Goal: Task Accomplishment & Management: Complete application form

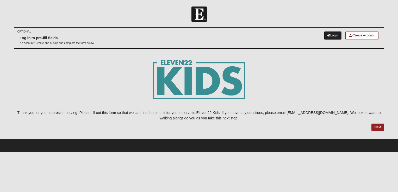
click at [331, 35] on link "Login" at bounding box center [333, 35] width 18 height 9
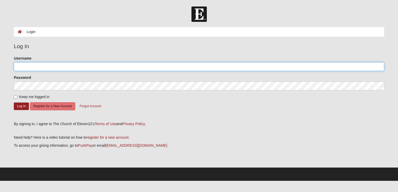
click at [127, 68] on input "Username" at bounding box center [199, 66] width 370 height 9
type input "[EMAIL_ADDRESS][DOMAIN_NAME]"
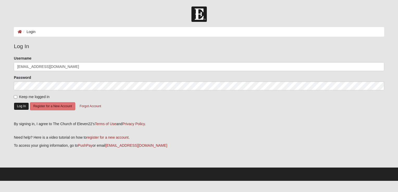
click at [18, 108] on button "Log In" at bounding box center [21, 107] width 15 height 8
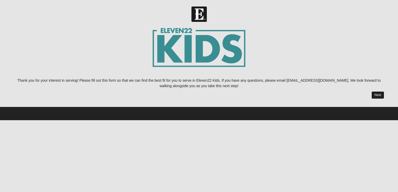
click at [382, 96] on link "Next" at bounding box center [377, 95] width 13 height 8
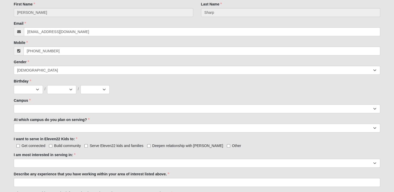
scroll to position [170, 0]
click at [39, 86] on select "Jan Feb Mar Apr May Jun Jul Aug Sep Oct Nov Dec" at bounding box center [28, 89] width 29 height 9
select select "9"
click at [14, 85] on select "Jan Feb Mar Apr May Jun Jul Aug Sep Oct Nov Dec" at bounding box center [28, 89] width 29 height 9
click at [64, 90] on select "1 2 3 4 5 6 7 8 9 10 11 12 13 14 15 16 17 18 19 20 21 22 23 24 25 26 27 28 29 3…" at bounding box center [61, 89] width 29 height 9
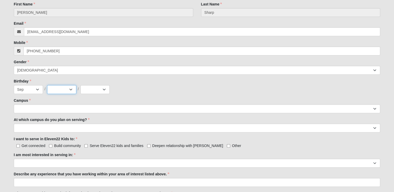
select select "11"
click at [47, 85] on select "1 2 3 4 5 6 7 8 9 10 11 12 13 14 15 16 17 18 19 20 21 22 23 24 25 26 27 28 29 3…" at bounding box center [61, 89] width 29 height 9
click at [99, 92] on select "2025 2024 2023 2022 2021 2020 2019 2018 2017 2016 2015 2014 2013 2012 2011 2010…" at bounding box center [94, 89] width 29 height 9
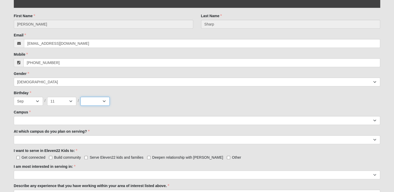
scroll to position [154, 0]
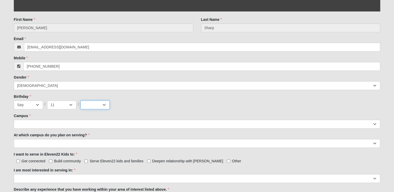
click at [104, 104] on select "2025 2024 2023 2022 2021 2020 2019 2018 2017 2016 2015 2014 2013 2012 2011 2010…" at bounding box center [94, 104] width 29 height 9
select select "1974"
click at [80, 100] on select "2025 2024 2023 2022 2021 2020 2019 2018 2017 2016 2015 2014 2013 2012 2011 2010…" at bounding box center [94, 104] width 29 height 9
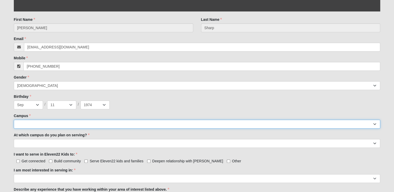
drag, startPoint x: 42, startPoint y: 122, endPoint x: 154, endPoint y: 120, distance: 112.5
click at [154, 120] on select "Arlington Baymeadows College Park Orlando (Coming Soon) Eleven22 Online Fleming…" at bounding box center [197, 124] width 366 height 9
select select "11"
click at [14, 120] on select "Arlington Baymeadows College Park Orlando (Coming Soon) Eleven22 Online Fleming…" at bounding box center [197, 124] width 366 height 9
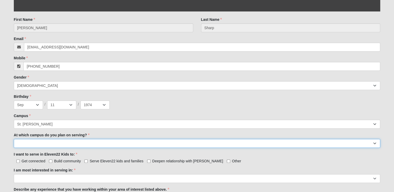
click at [145, 142] on select "Arlington Baymeadows Fleming Island Jesup Mandarin North Jax Orange Park Palatk…" at bounding box center [197, 143] width 366 height 9
select select "St. Johns"
click at [14, 139] on select "Arlington Baymeadows Fleming Island Jesup Mandarin North Jax Orange Park Palatk…" at bounding box center [197, 143] width 366 height 9
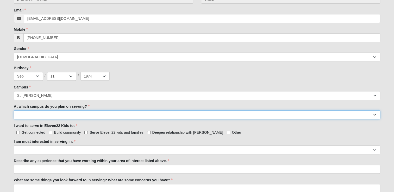
scroll to position [209, 0]
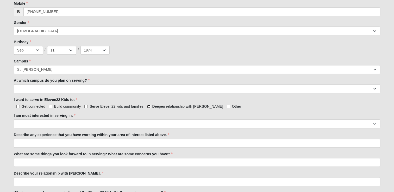
click at [149, 107] on input "Deepen relationship with Jesus" at bounding box center [148, 106] width 3 height 3
checkbox input "true"
click at [86, 107] on input "Serve Eleven22 kids and families" at bounding box center [85, 106] width 3 height 3
checkbox input "true"
click at [18, 106] on input "Get connected" at bounding box center [17, 106] width 3 height 3
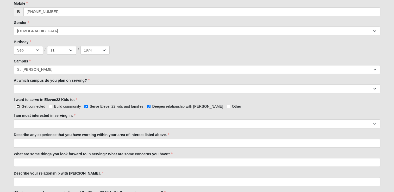
checkbox input "true"
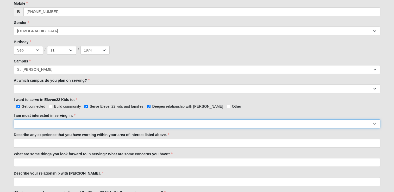
click at [122, 122] on select "Registration Tour Guide Preschool Disciple Group Leader Elementary Disciple Gro…" at bounding box center [197, 124] width 366 height 9
select select "Large Group Worship"
click at [14, 120] on select "Registration Tour Guide Preschool Disciple Group Leader Elementary Disciple Gro…" at bounding box center [197, 124] width 366 height 9
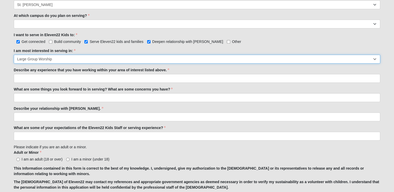
scroll to position [274, 0]
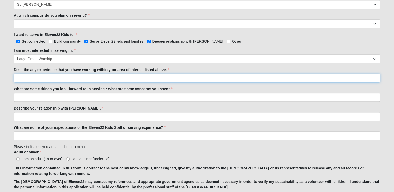
click at [109, 76] on input "Describe any experience that you have working within your area of interest list…" at bounding box center [197, 78] width 366 height 9
type input "Teacher"
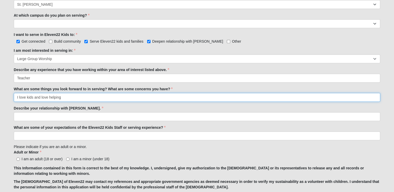
type input "I love kids and love helping"
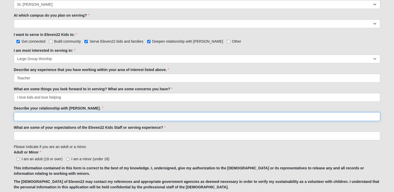
click at [107, 120] on input "Describe your relationship with Jesus." at bounding box center [197, 116] width 366 height 9
type input "better and stronger by the day"
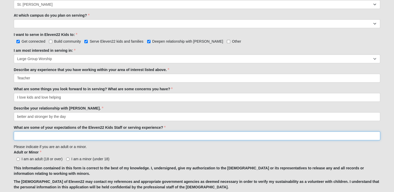
click at [127, 136] on input "What are some of your expectations of the Eleven22 Kids Staff or serving experi…" at bounding box center [197, 135] width 366 height 9
type input "Teacher"
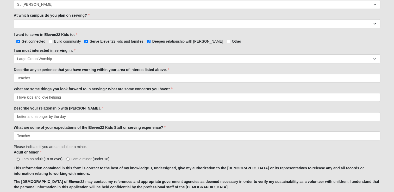
click at [17, 158] on input "I am an adult (18 or over)" at bounding box center [17, 159] width 3 height 3
radio input "true"
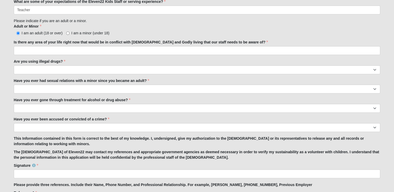
scroll to position [401, 0]
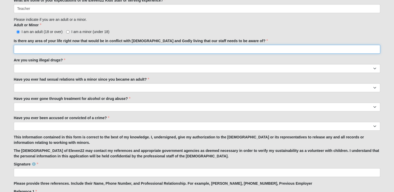
click at [120, 49] on input "Is there any area of your life right now that would be in conflict with biblica…" at bounding box center [197, 49] width 366 height 9
type input "No"
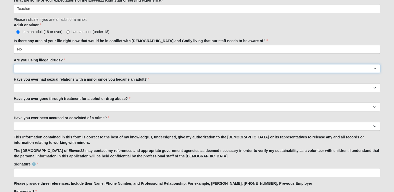
click at [130, 65] on select "Yes No" at bounding box center [197, 68] width 366 height 9
select select "No"
click at [14, 64] on select "Yes No" at bounding box center [197, 68] width 366 height 9
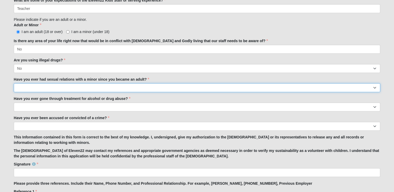
click at [122, 85] on select "Yes No" at bounding box center [197, 87] width 366 height 9
select select "No"
click at [14, 83] on select "Yes No" at bounding box center [197, 87] width 366 height 9
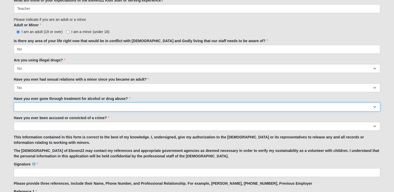
click at [115, 105] on select "Yes No" at bounding box center [197, 107] width 366 height 9
select select "No"
click at [14, 103] on select "Yes No" at bounding box center [197, 107] width 366 height 9
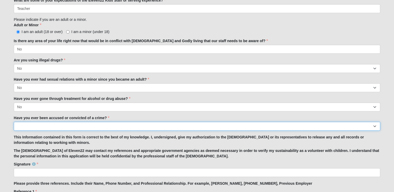
click at [107, 126] on select "Yes No" at bounding box center [197, 126] width 366 height 9
select select "No"
click at [14, 122] on select "Yes No" at bounding box center [197, 126] width 366 height 9
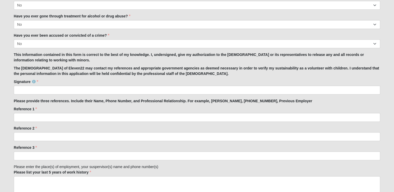
scroll to position [498, 0]
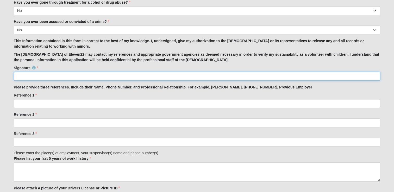
click at [120, 77] on input "Signature" at bounding box center [197, 76] width 366 height 9
type input "Michelle Sharp"
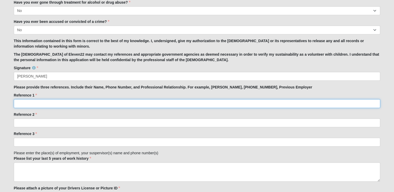
click at [95, 104] on input "Reference 1" at bounding box center [197, 103] width 366 height 9
type input "Lori Derus -friend-904-439-0899"
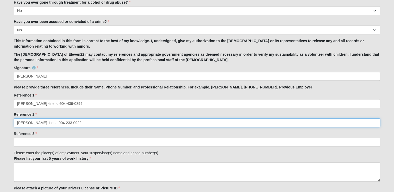
type input "Meg Fulton-friend-904-233-0922"
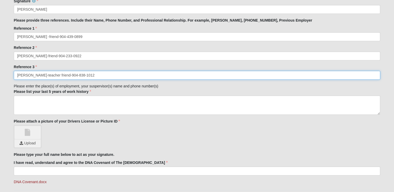
scroll to position [574, 0]
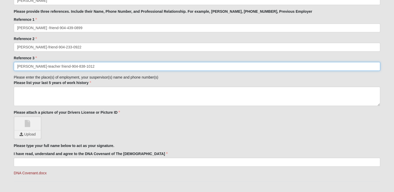
type input "Nicole Hicks-teacher friend-904-838-1012"
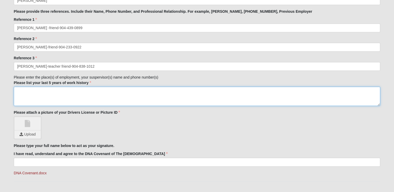
click at [65, 96] on textarea "Please list your last 5 years of work history" at bounding box center [197, 96] width 366 height 19
type textarea "c"
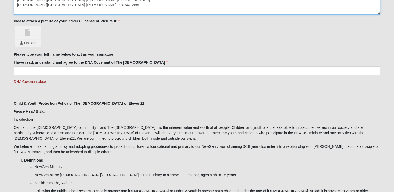
scroll to position [683, 0]
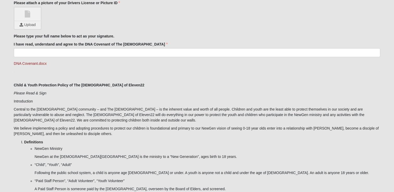
type textarea "Cunningham Creek Elementary School-Jessica McCool 904-547-7860 Durbin Creek Ele…"
click at [27, 26] on input "file" at bounding box center [28, 25] width 26 height 8
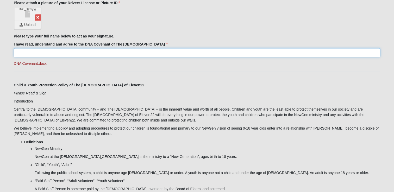
click at [84, 55] on input "I have read, understand and agree to the DNA Covenant of The Church of Eleven22" at bounding box center [197, 52] width 366 height 9
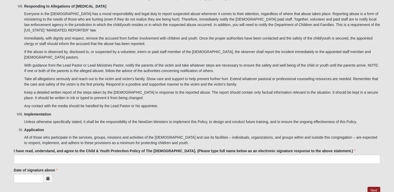
scroll to position [1664, 0]
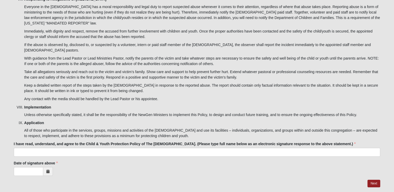
type input "Michelle Marie Sharp"
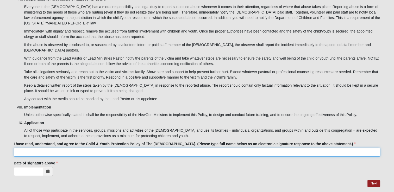
click at [89, 148] on input "I have read, understand, and agree to the Child & Youth Protection Policy of Th…" at bounding box center [197, 152] width 366 height 9
type input "Michelle Sharp"
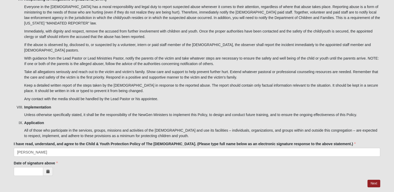
click at [48, 170] on icon at bounding box center [47, 172] width 3 height 4
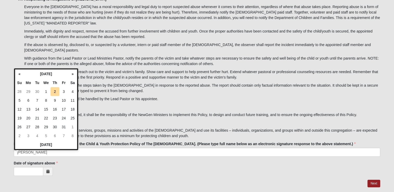
click at [53, 93] on td "2" at bounding box center [55, 91] width 9 height 9
type input "10/02/2025"
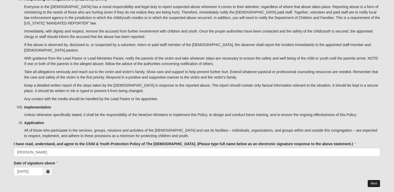
click at [370, 180] on link "Next" at bounding box center [373, 184] width 13 height 8
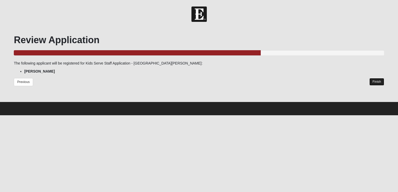
click at [376, 81] on link "Finish" at bounding box center [376, 82] width 15 height 8
